Goal: Book appointment/travel/reservation

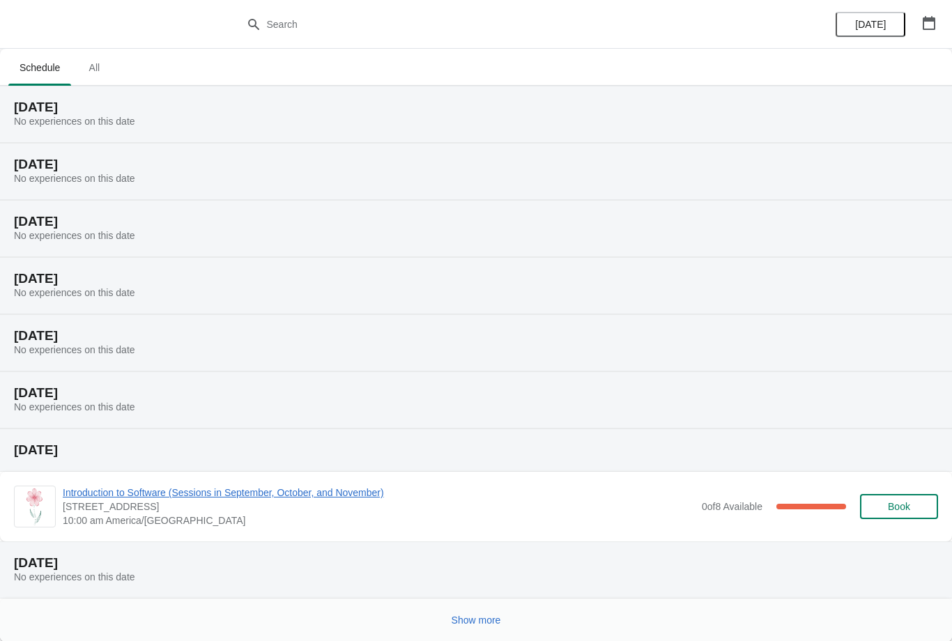
click at [928, 19] on icon "button" at bounding box center [929, 23] width 13 height 14
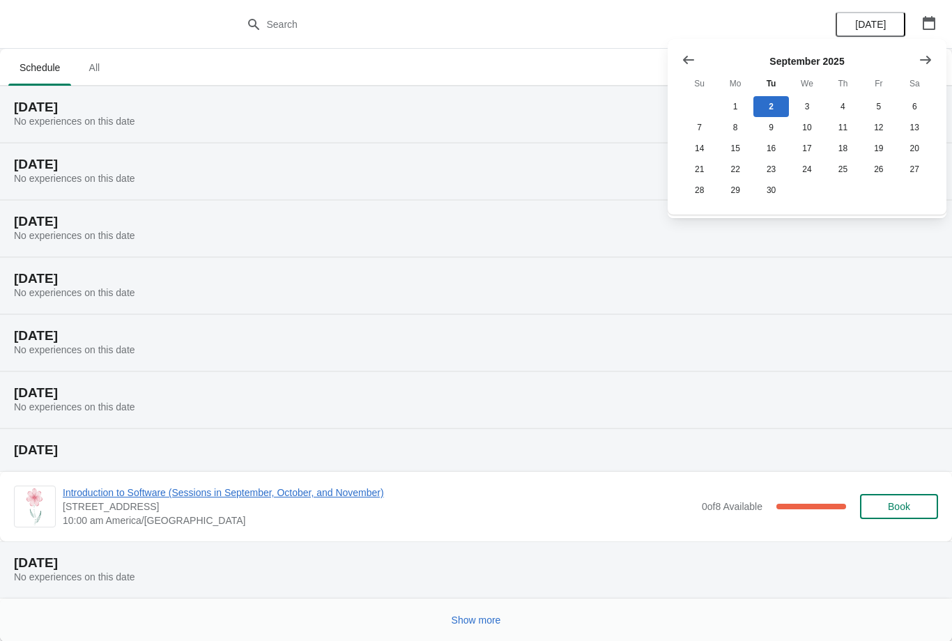
click at [932, 52] on button "Show next month, October 2025" at bounding box center [925, 59] width 25 height 25
click at [684, 57] on icon "Show previous month, September 2025" at bounding box center [689, 60] width 14 height 14
click at [914, 143] on button "20" at bounding box center [915, 148] width 36 height 21
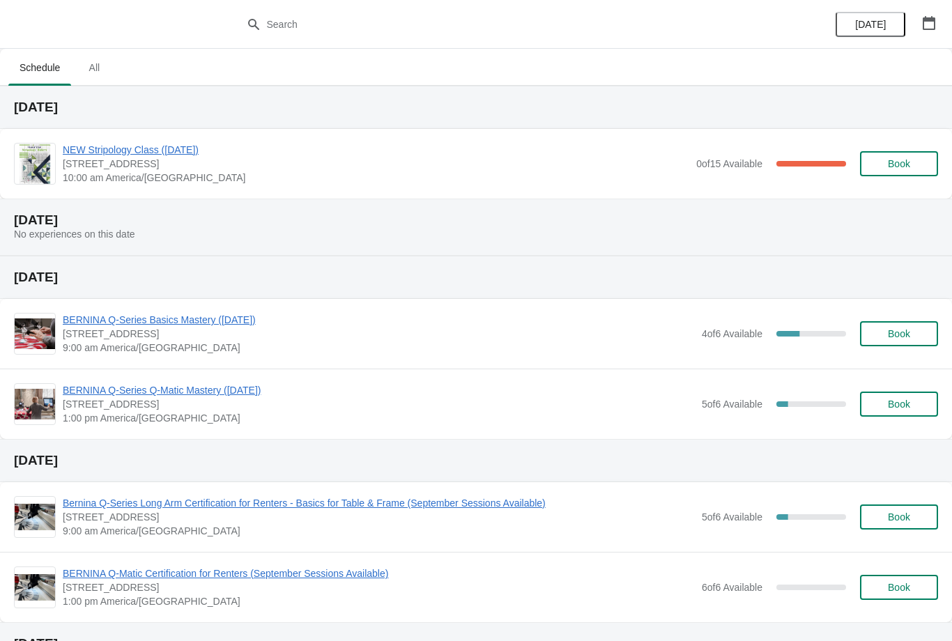
click at [934, 14] on button "button" at bounding box center [929, 22] width 25 height 25
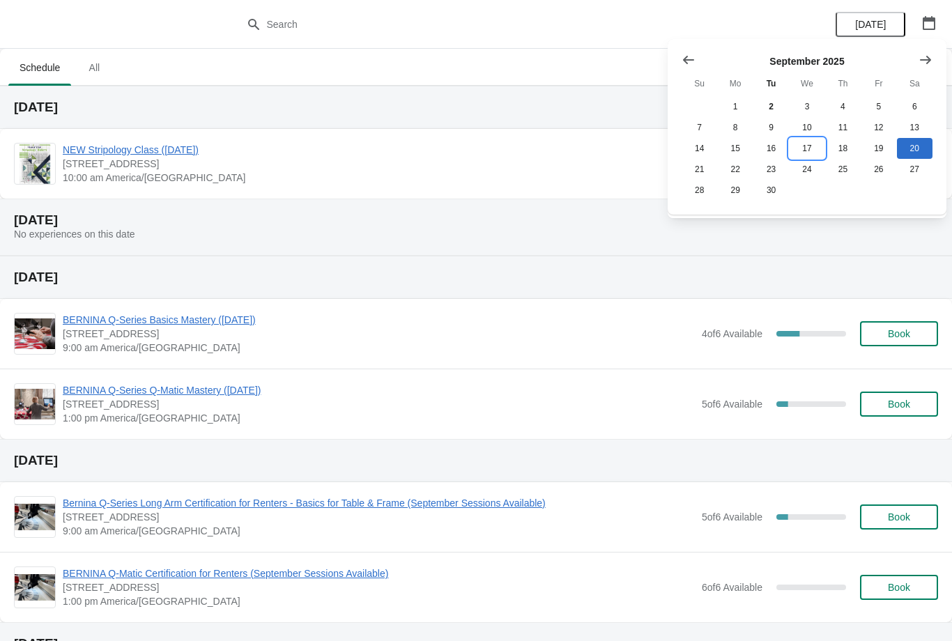
click at [806, 146] on button "17" at bounding box center [807, 148] width 36 height 21
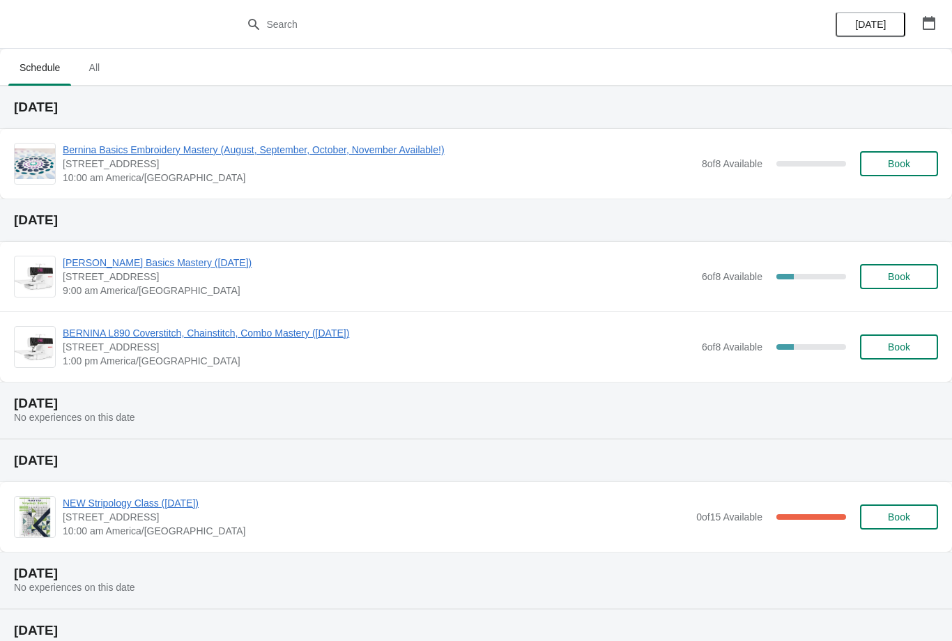
click at [897, 268] on button "Book" at bounding box center [899, 276] width 78 height 25
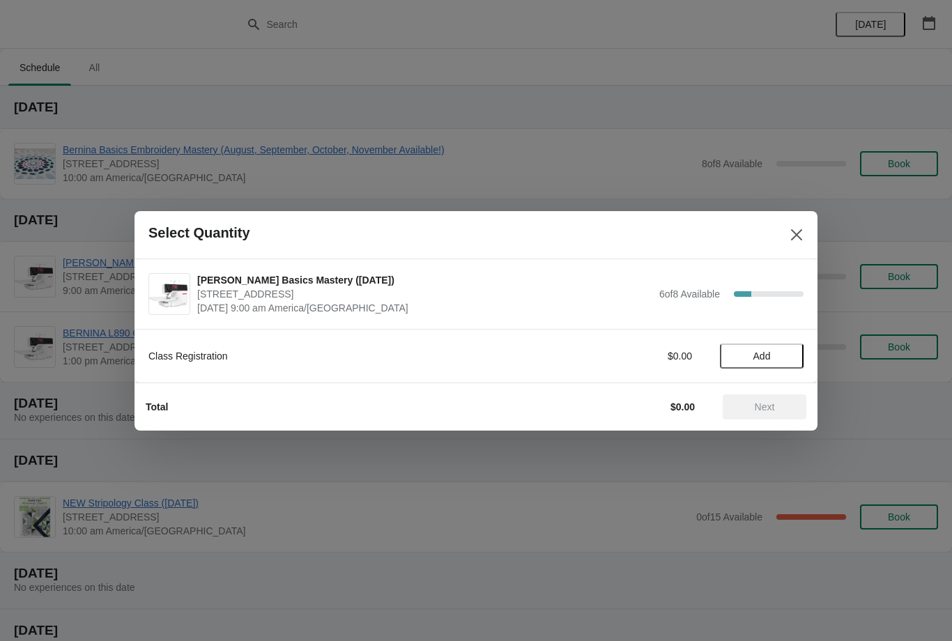
click at [759, 346] on button "Add" at bounding box center [762, 356] width 84 height 25
click at [767, 402] on span "Next" at bounding box center [765, 407] width 20 height 11
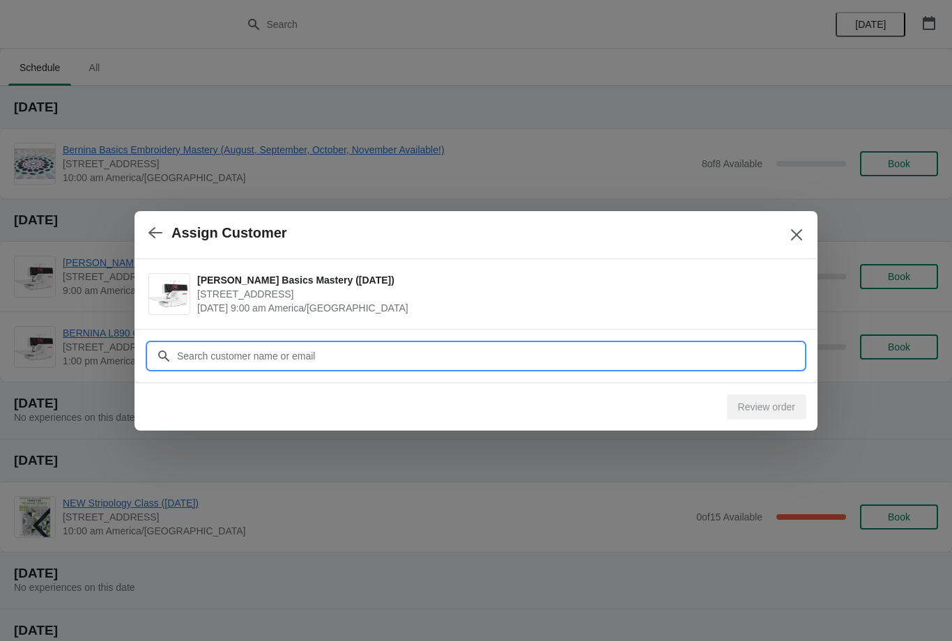
click at [370, 347] on input "Customer" at bounding box center [490, 356] width 628 height 25
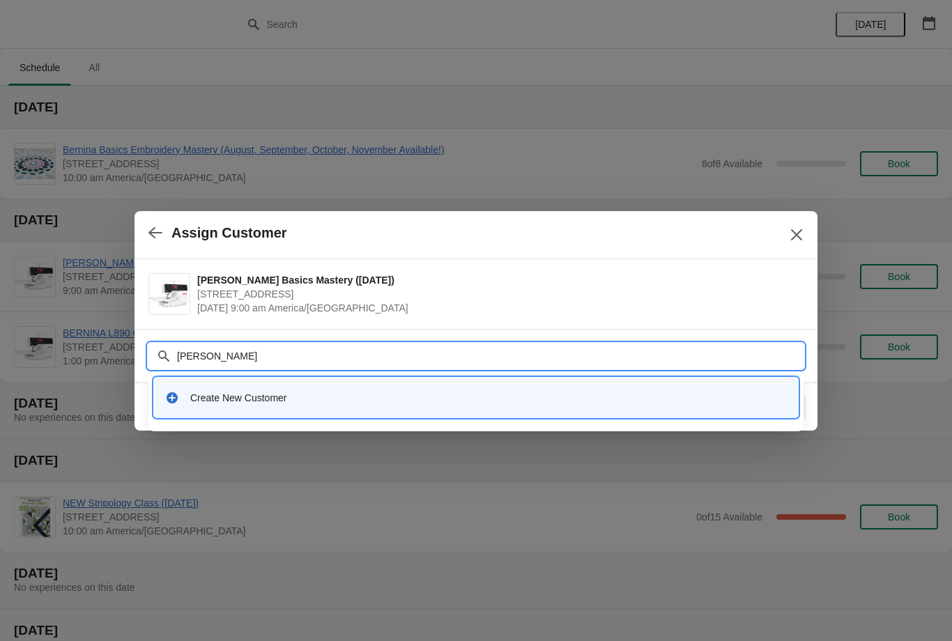
type input "[PERSON_NAME]"
click at [432, 389] on div "Create New Customer" at bounding box center [476, 397] width 633 height 29
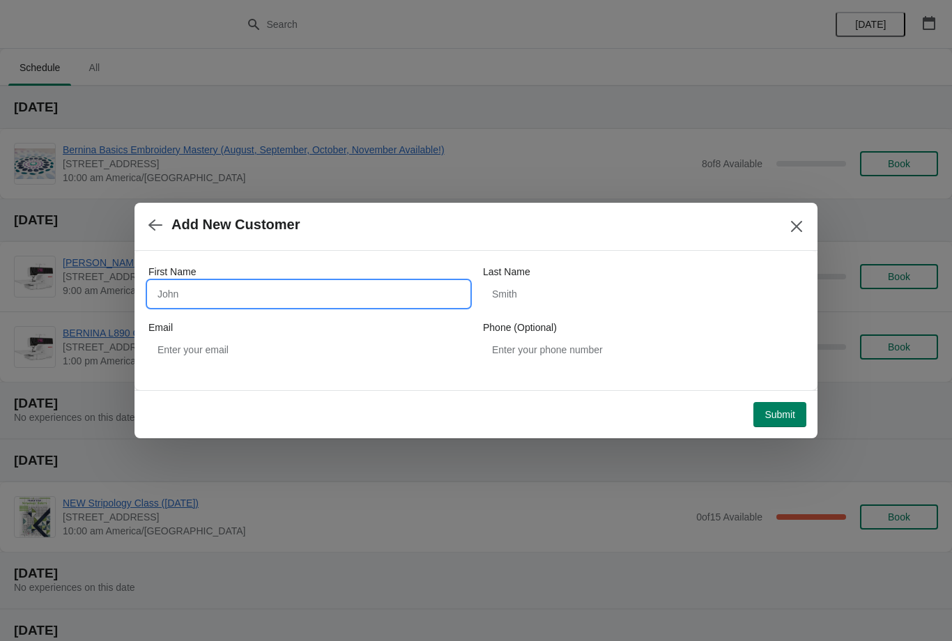
click at [252, 291] on input "First Name" at bounding box center [309, 294] width 321 height 25
type input "[PERSON_NAME]"
click at [548, 287] on input "Last Name" at bounding box center [643, 294] width 321 height 25
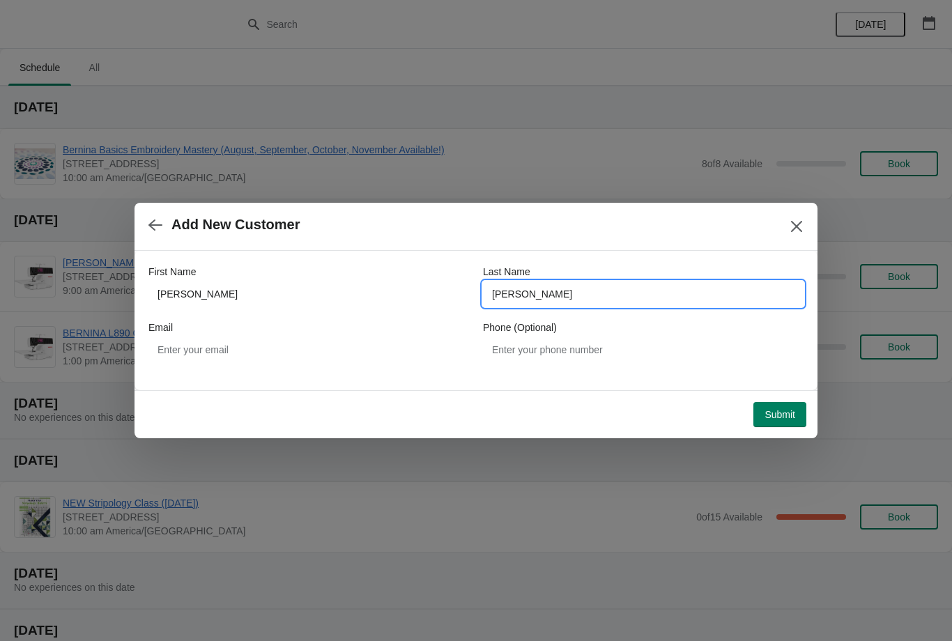
type input "[PERSON_NAME]"
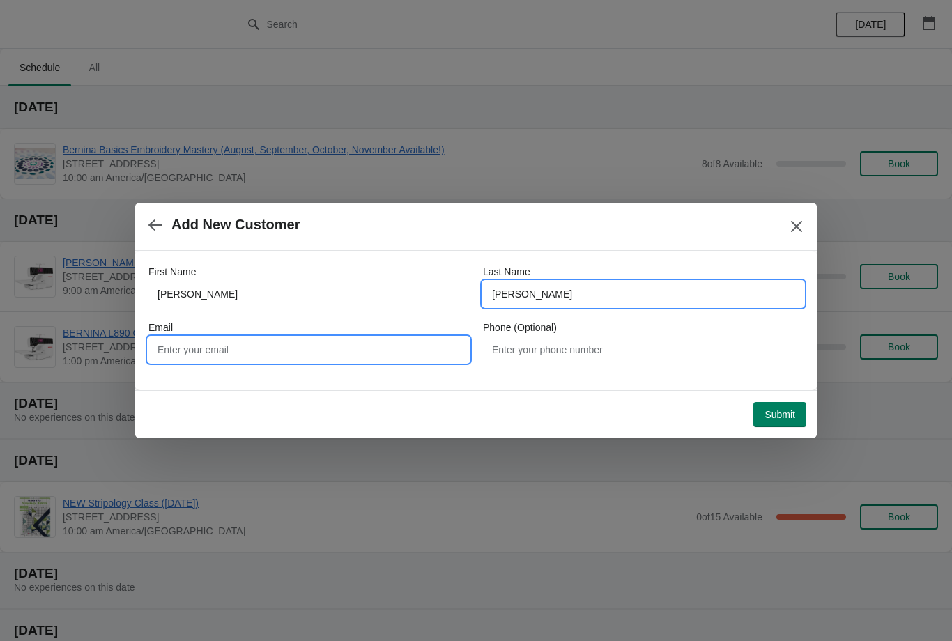
click at [304, 341] on input "Email" at bounding box center [309, 349] width 321 height 25
type input "[EMAIL_ADDRESS][DOMAIN_NAME]"
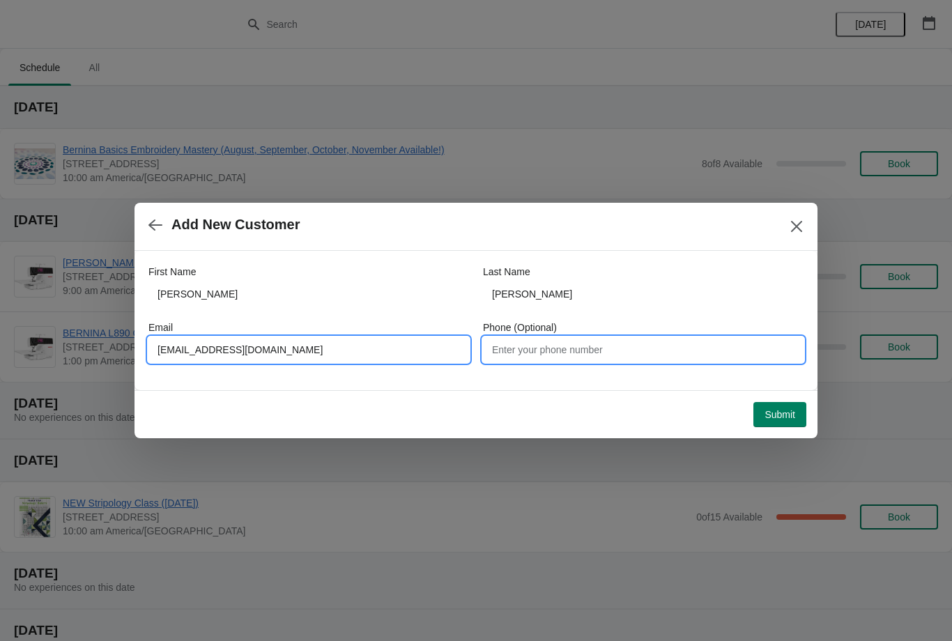
click at [587, 341] on input "Phone (Optional)" at bounding box center [643, 349] width 321 height 25
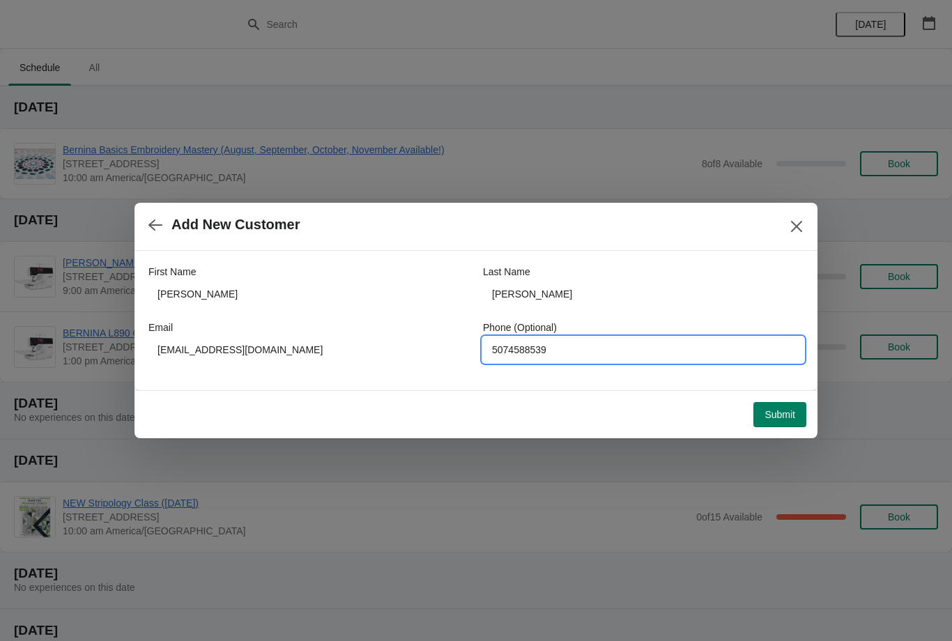
type input "5074588539"
click at [795, 409] on span "Submit" at bounding box center [780, 414] width 31 height 11
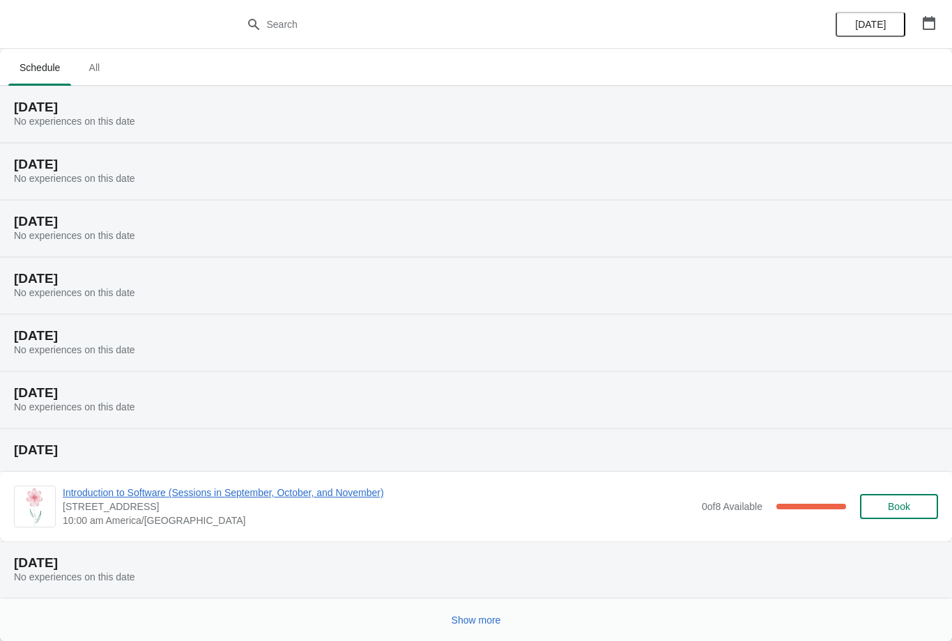
click at [473, 615] on span "Show more" at bounding box center [477, 620] width 50 height 11
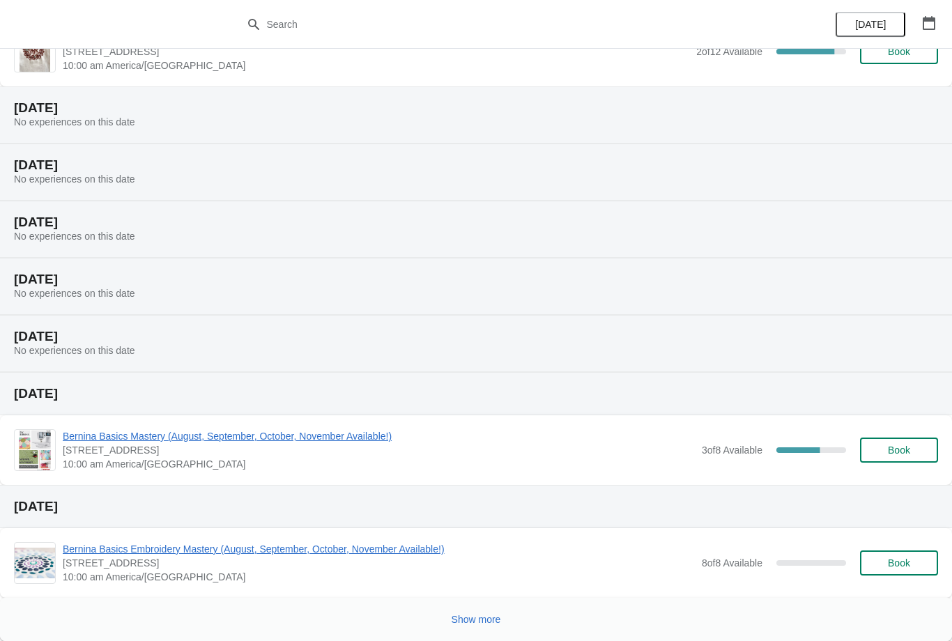
scroll to position [625, 0]
click at [484, 619] on span "Show more" at bounding box center [477, 619] width 50 height 11
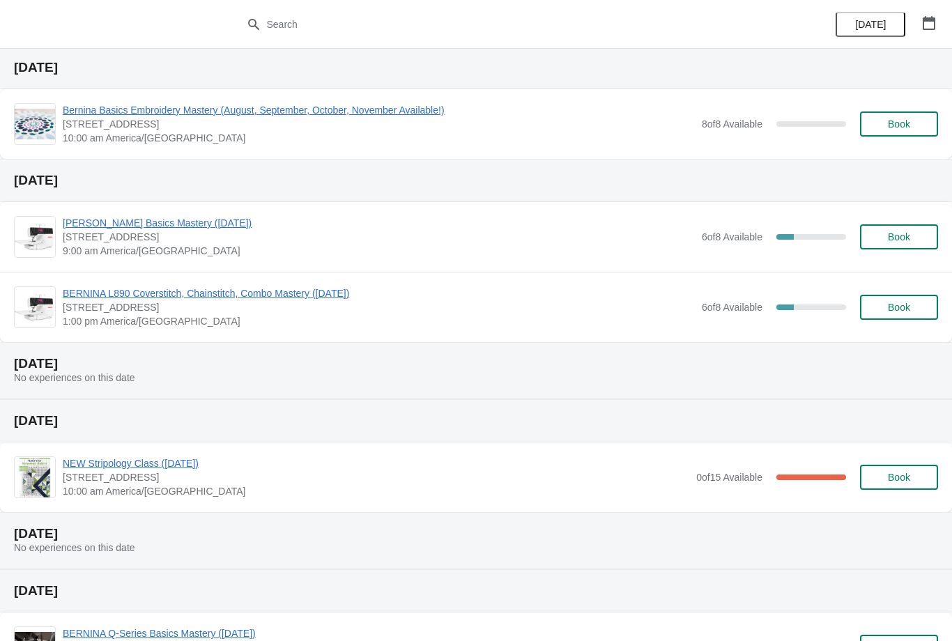
scroll to position [1065, 0]
click at [892, 296] on button "Book" at bounding box center [899, 306] width 78 height 25
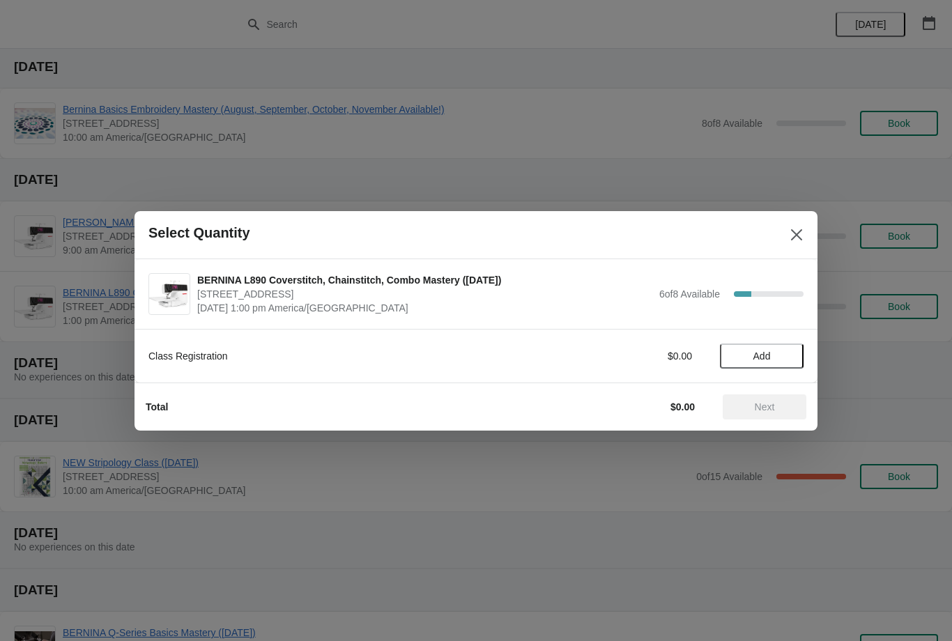
click at [765, 352] on span "Add" at bounding box center [762, 356] width 17 height 11
click at [767, 403] on span "Next" at bounding box center [765, 407] width 20 height 11
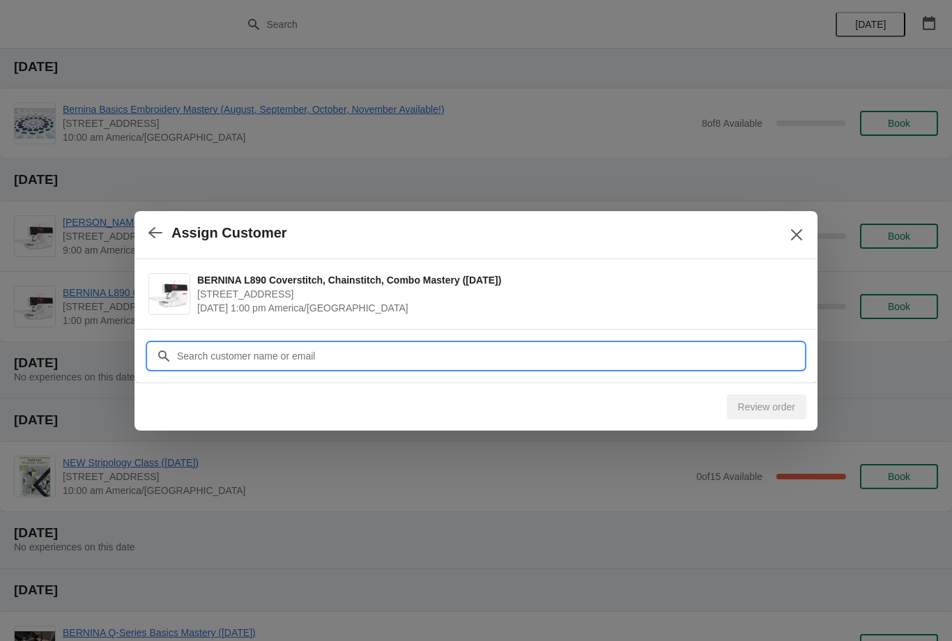
click at [358, 349] on input "Customer" at bounding box center [490, 356] width 628 height 25
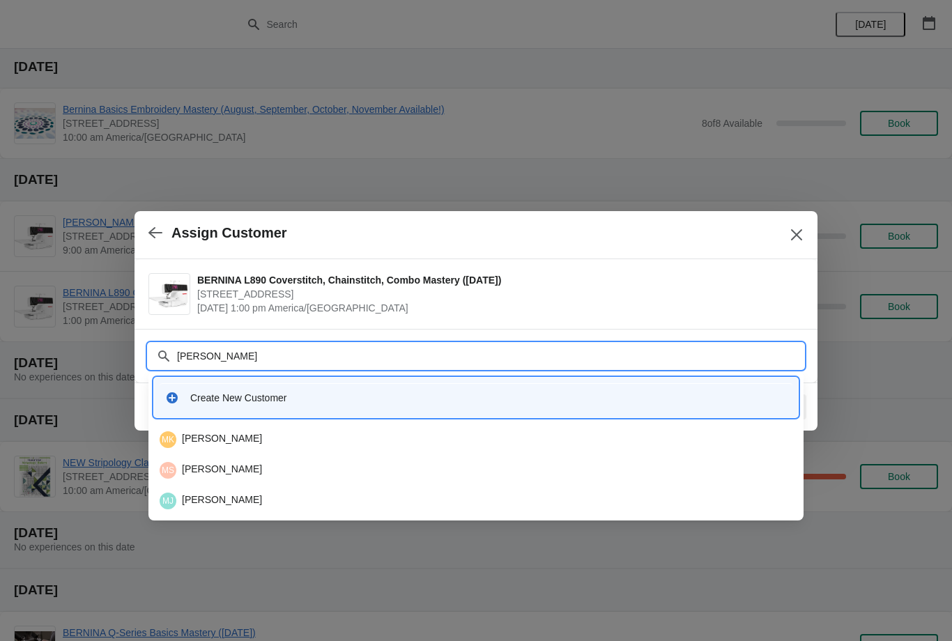
type input "[PERSON_NAME]"
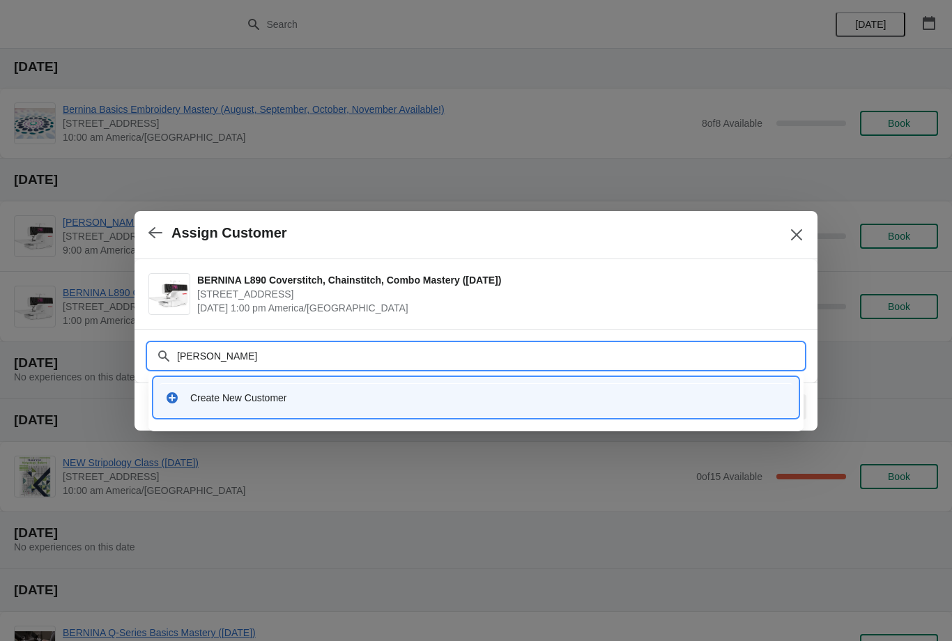
click at [288, 397] on div "Create New Customer" at bounding box center [488, 398] width 597 height 14
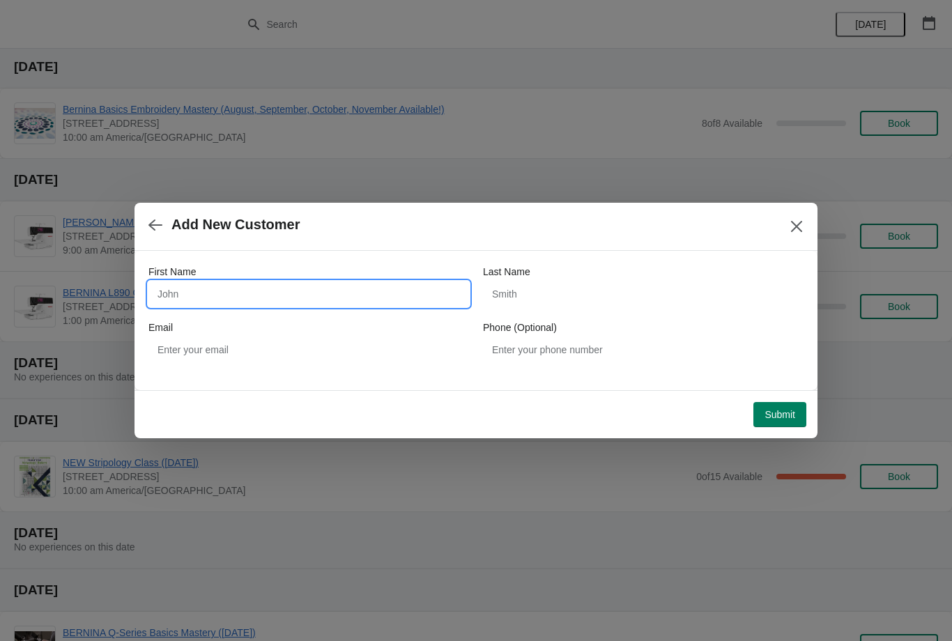
click at [283, 286] on input "First Name" at bounding box center [309, 294] width 321 height 25
type input "[PERSON_NAME]"
click at [569, 291] on input "Last Name" at bounding box center [643, 294] width 321 height 25
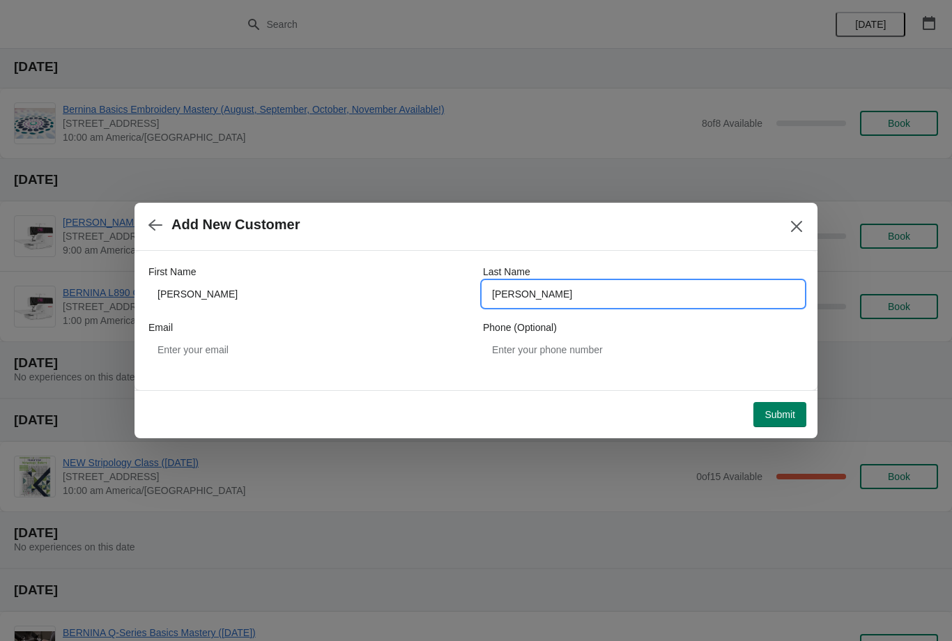
type input "[PERSON_NAME]"
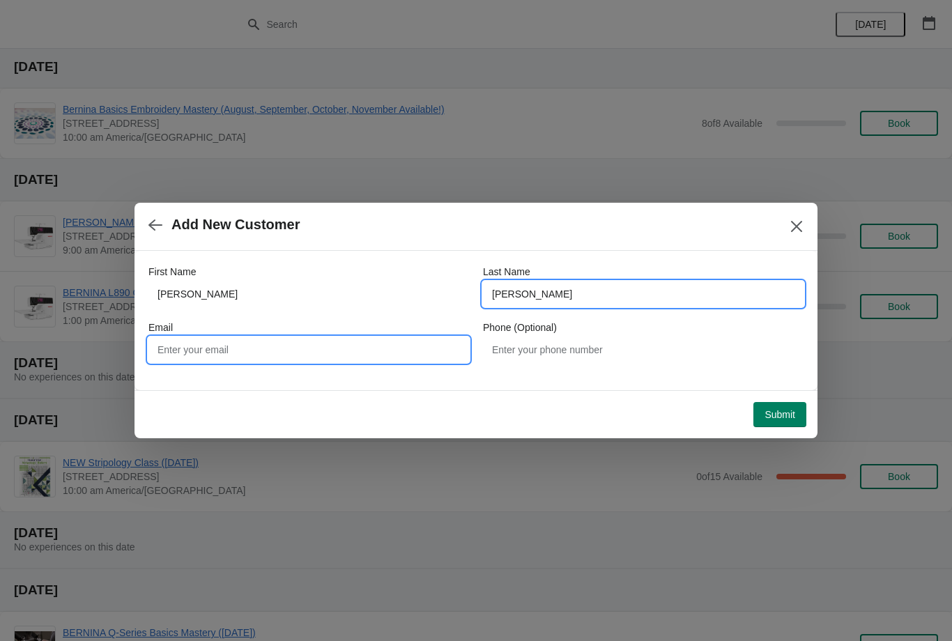
click at [314, 340] on input "Email" at bounding box center [309, 349] width 321 height 25
type input "[EMAIL_ADDRESS][DOMAIN_NAME]"
click at [795, 416] on span "Submit" at bounding box center [780, 414] width 31 height 11
